Goal: Book appointment/travel/reservation

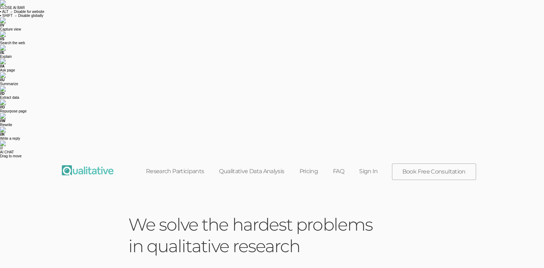
click at [306, 163] on link "Pricing" at bounding box center [308, 171] width 34 height 16
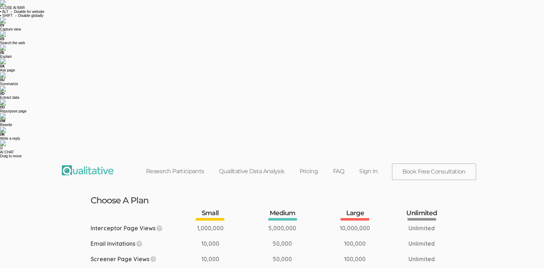
click at [178, 163] on link "Research Participants" at bounding box center [174, 171] width 73 height 16
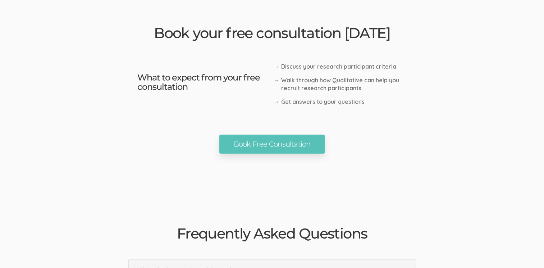
scroll to position [1689, 0]
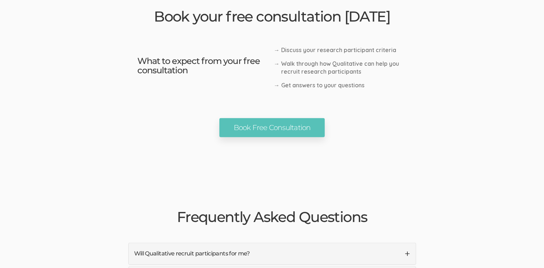
click at [408, 243] on link "Will Qualitative recruit participants for me?" at bounding box center [272, 253] width 287 height 21
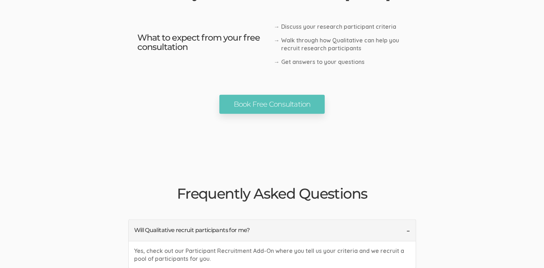
scroll to position [1725, 0]
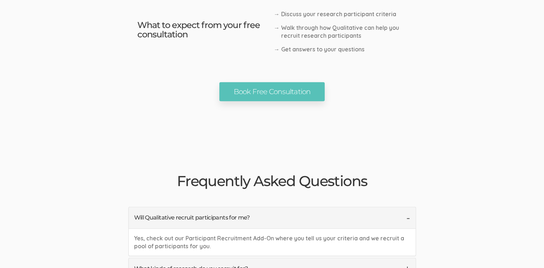
drag, startPoint x: 408, startPoint y: 88, endPoint x: 399, endPoint y: 91, distance: 9.6
click at [407, 258] on link "What kinds of research do you recruit for?" at bounding box center [272, 268] width 287 height 21
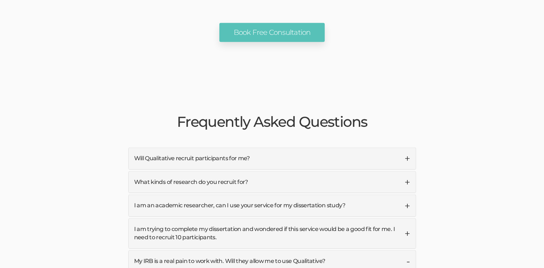
scroll to position [1797, 0]
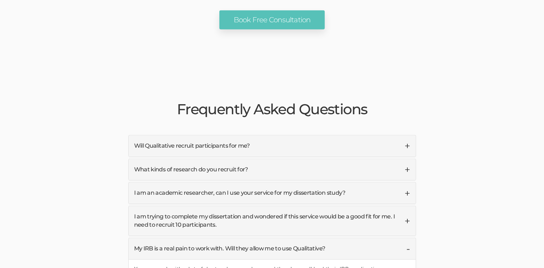
drag, startPoint x: 315, startPoint y: 146, endPoint x: 397, endPoint y: 149, distance: 81.3
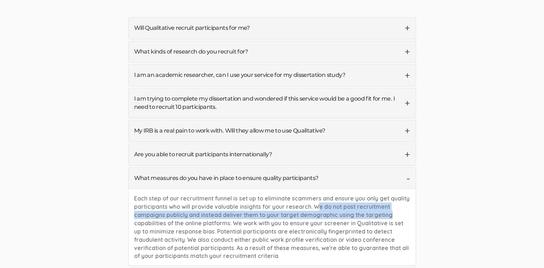
scroll to position [1940, 0]
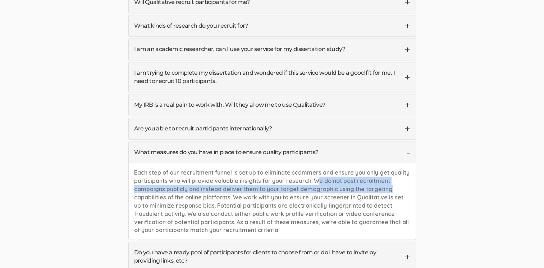
click at [408, 242] on link "Do you have a ready pool of participants for clients to choose from or do I hav…" at bounding box center [272, 256] width 287 height 29
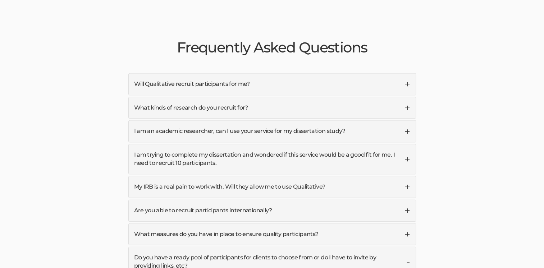
scroll to position [1868, 0]
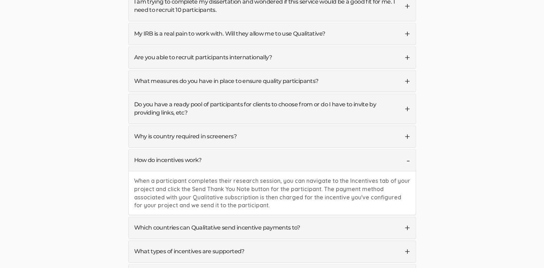
scroll to position [2012, 0]
click at [409, 217] on link "Which countries can Qualitative send incentive payments to?" at bounding box center [272, 227] width 287 height 21
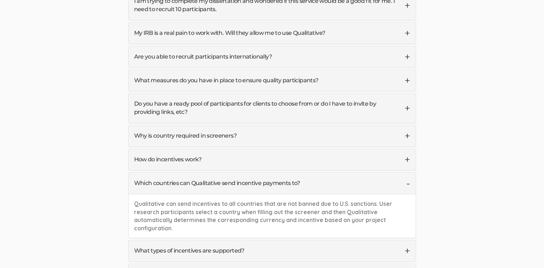
click at [407, 240] on link "What types of incentives are supported?" at bounding box center [272, 250] width 287 height 21
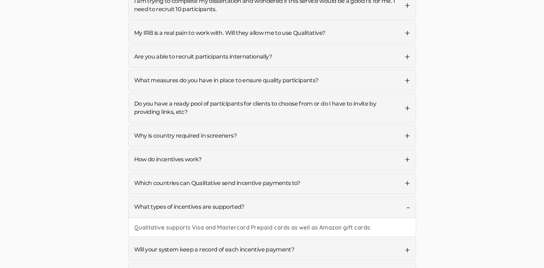
click at [406, 239] on link "Will your system keep a record of each incentive payment?" at bounding box center [272, 249] width 287 height 21
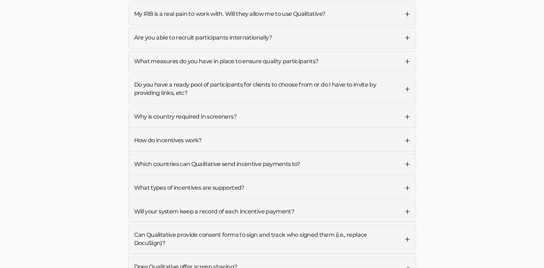
scroll to position [2048, 0]
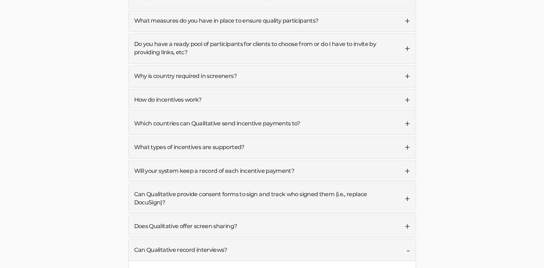
scroll to position [2084, 0]
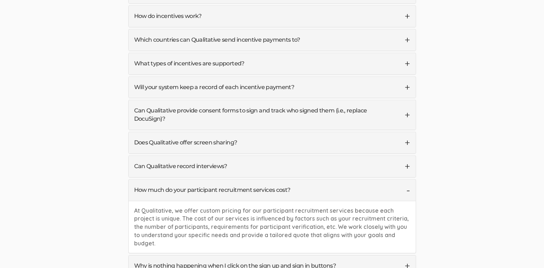
scroll to position [2156, 0]
click at [410, 255] on link "Why is nothing happening when I click on the sign up and sign in buttons?" at bounding box center [272, 265] width 287 height 21
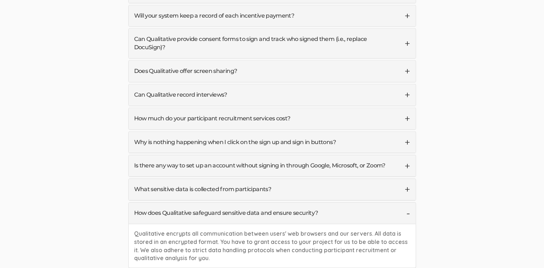
scroll to position [2228, 0]
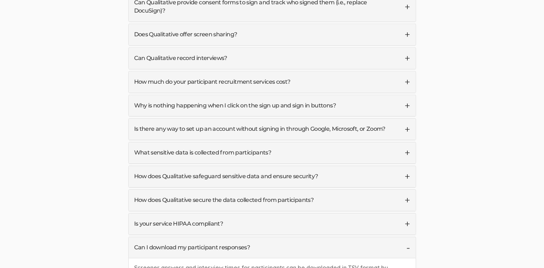
scroll to position [2300, 0]
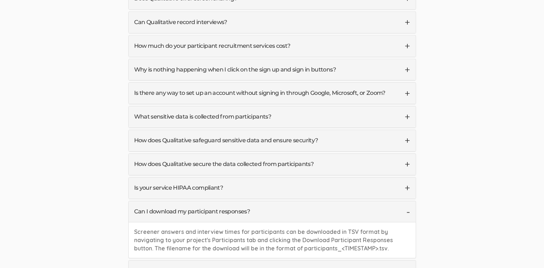
click at [407, 261] on link "How long is participant data retained?" at bounding box center [272, 271] width 287 height 21
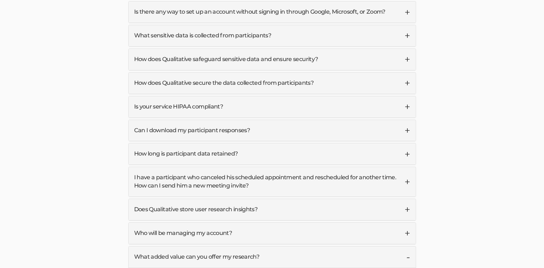
scroll to position [2407, 0]
